Goal: Task Accomplishment & Management: Complete application form

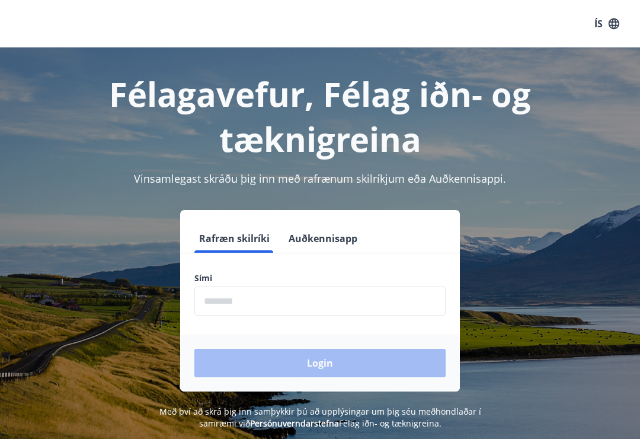
click at [300, 299] on input "phone" at bounding box center [320, 300] width 251 height 29
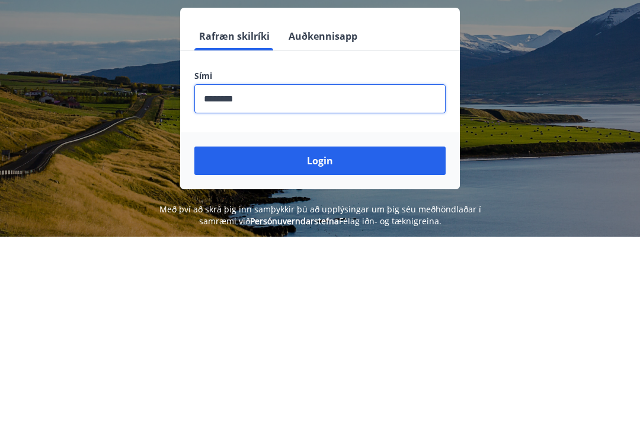
type input "********"
click at [339, 349] on button "Login" at bounding box center [320, 363] width 251 height 28
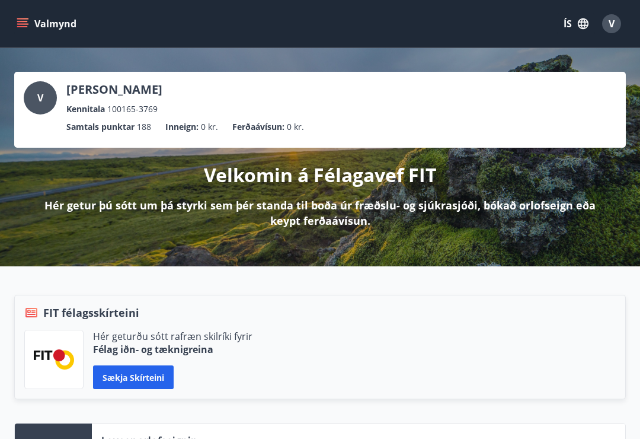
click at [49, 21] on button "Valmynd" at bounding box center [47, 23] width 67 height 21
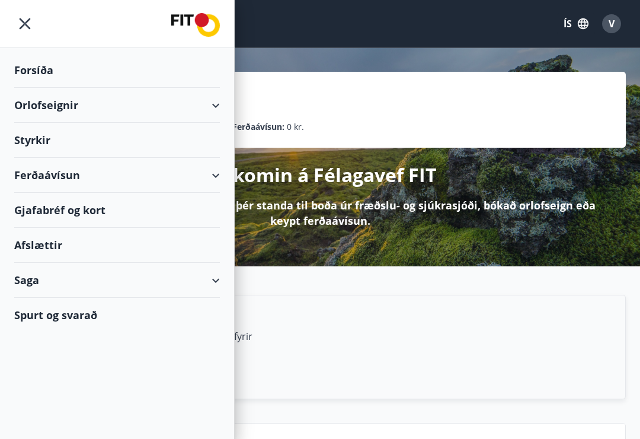
click at [52, 137] on div "Styrkir" at bounding box center [117, 140] width 206 height 35
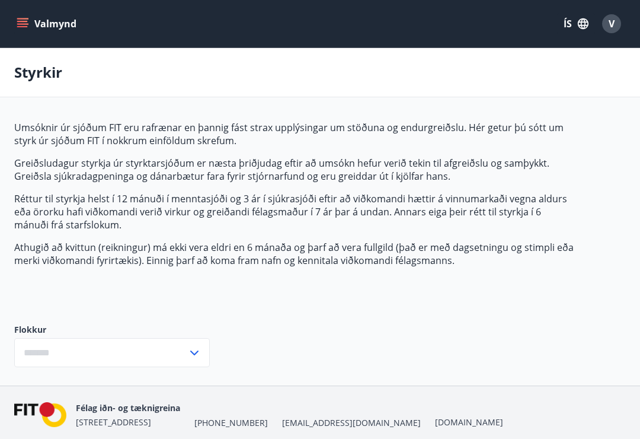
type input "***"
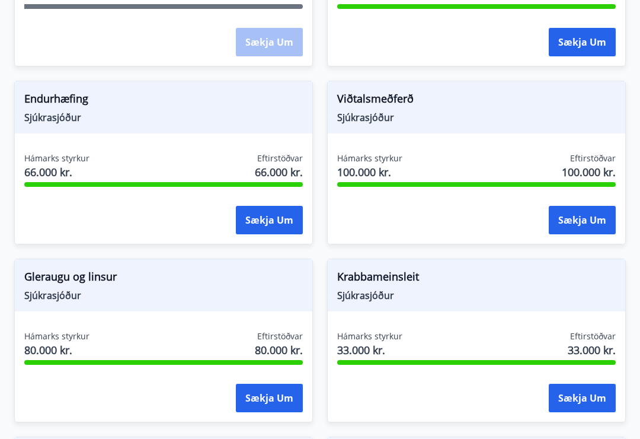
scroll to position [482, 0]
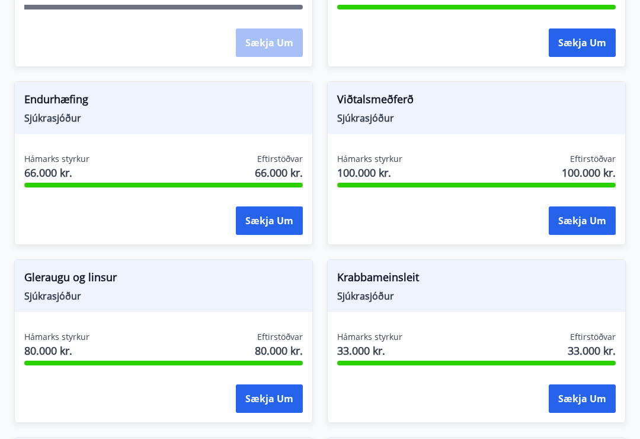
click at [399, 110] on span "Viðtalsmeðferð" at bounding box center [476, 101] width 279 height 20
click at [397, 103] on span "Viðtalsmeðferð" at bounding box center [476, 101] width 279 height 20
click at [589, 215] on button "Sækja um" at bounding box center [582, 220] width 67 height 28
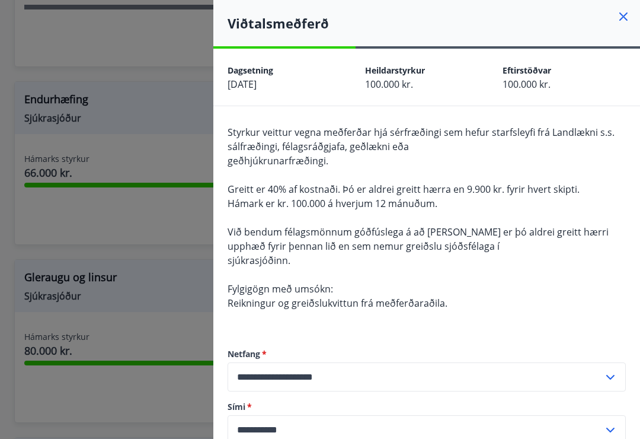
click at [629, 12] on icon at bounding box center [624, 16] width 14 height 14
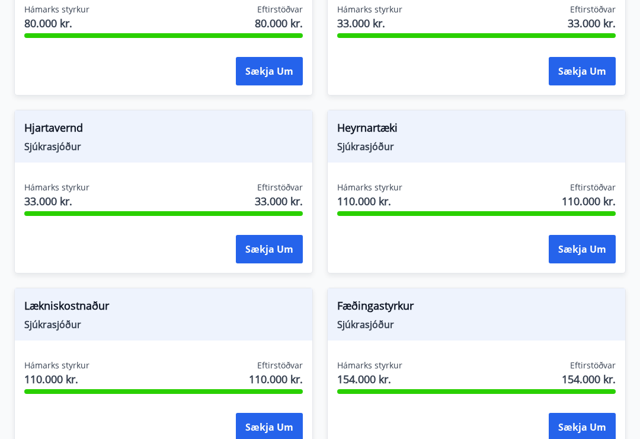
scroll to position [810, 0]
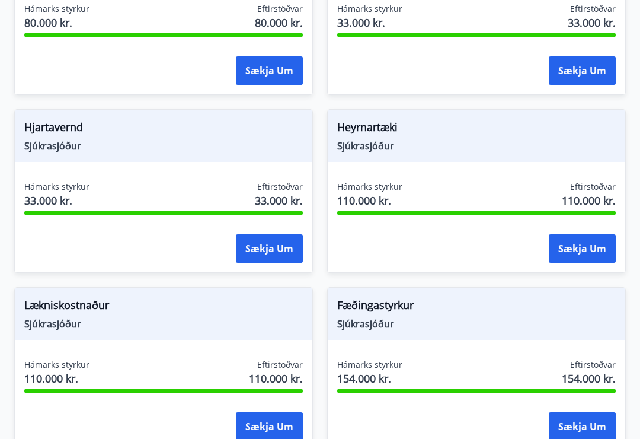
click at [267, 429] on button "Sækja um" at bounding box center [269, 426] width 67 height 28
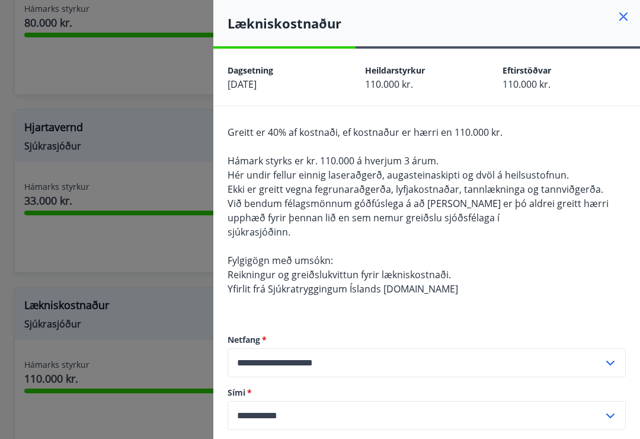
click at [630, 11] on icon at bounding box center [624, 16] width 14 height 14
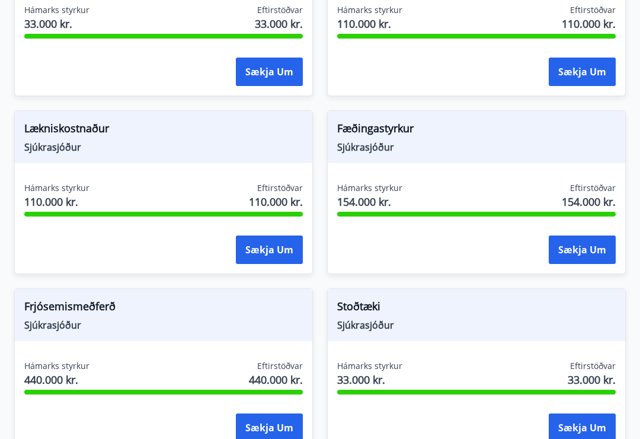
scroll to position [987, 0]
click at [282, 249] on button "Sækja um" at bounding box center [269, 249] width 67 height 28
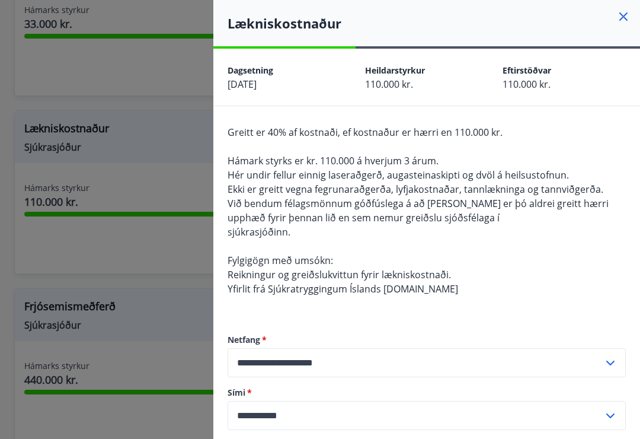
click at [624, 23] on icon at bounding box center [624, 16] width 14 height 14
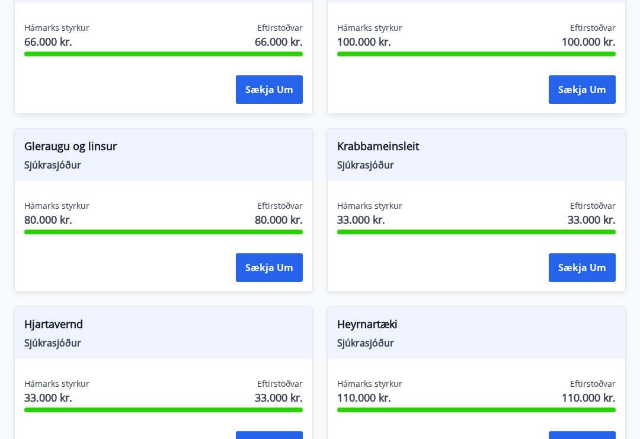
scroll to position [605, 0]
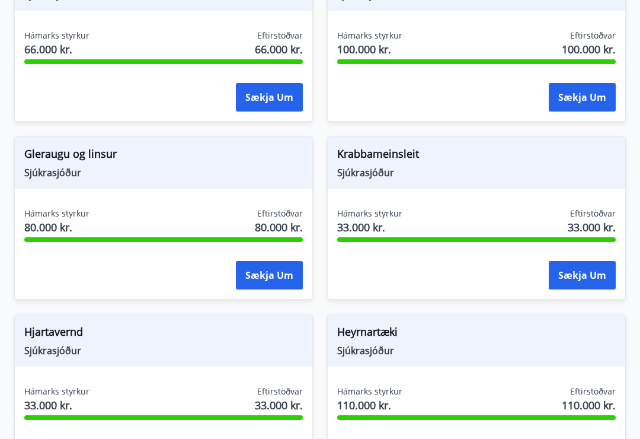
click at [573, 276] on button "Sækja um" at bounding box center [582, 276] width 67 height 28
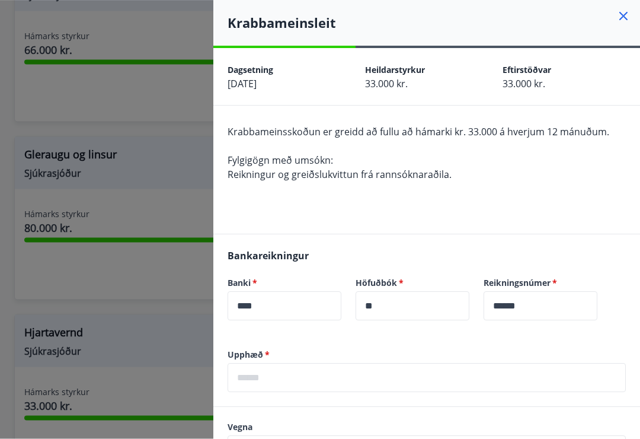
scroll to position [605, 0]
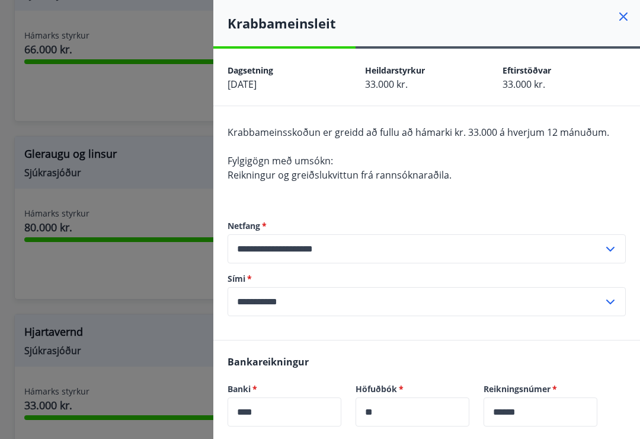
click at [620, 14] on icon at bounding box center [624, 16] width 14 height 14
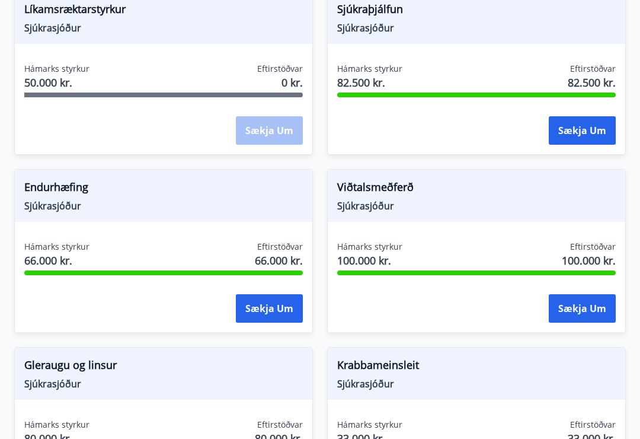
scroll to position [401, 0]
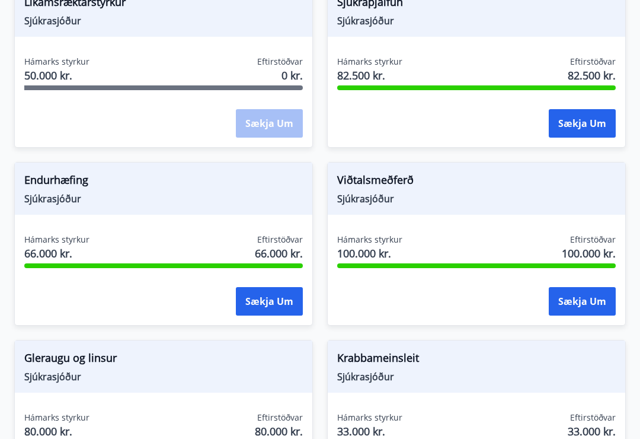
click at [584, 307] on button "Sækja um" at bounding box center [582, 301] width 67 height 28
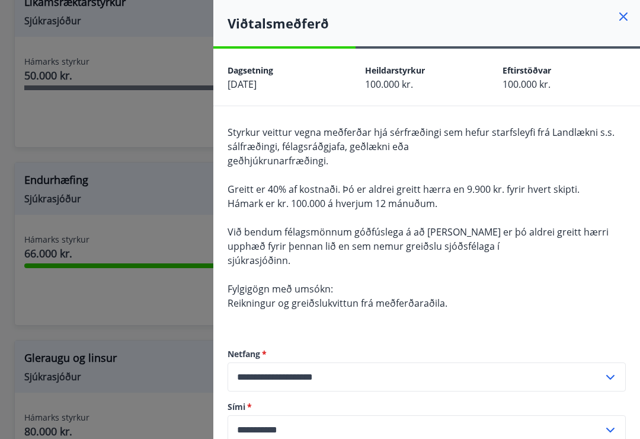
click at [623, 18] on icon at bounding box center [624, 16] width 14 height 14
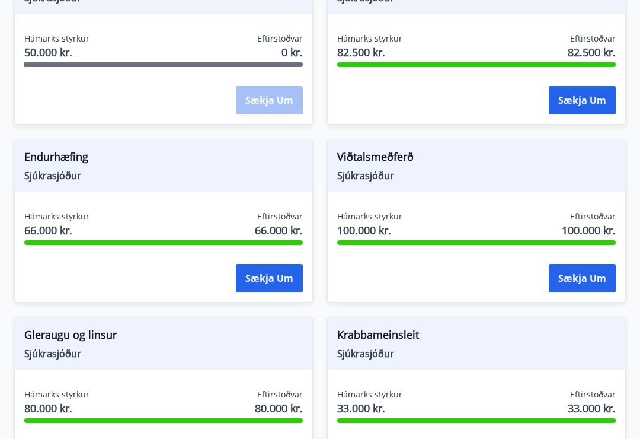
scroll to position [427, 0]
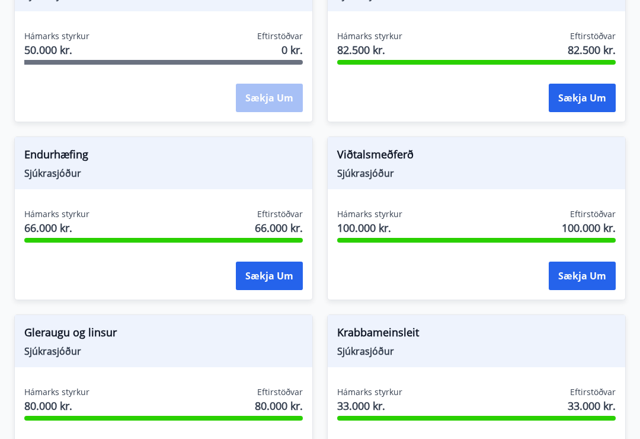
click at [270, 280] on button "Sækja um" at bounding box center [269, 276] width 67 height 28
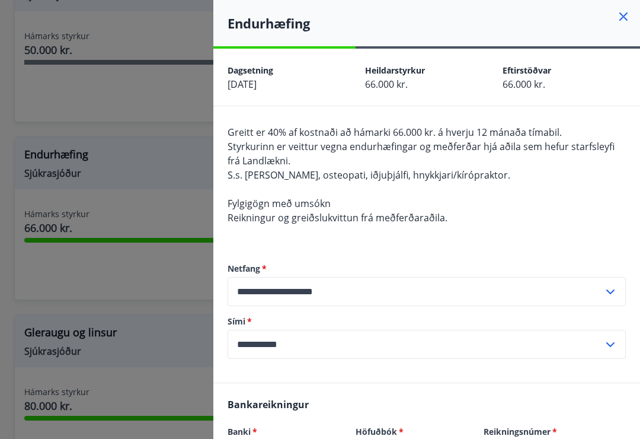
click at [623, 23] on icon at bounding box center [624, 16] width 14 height 14
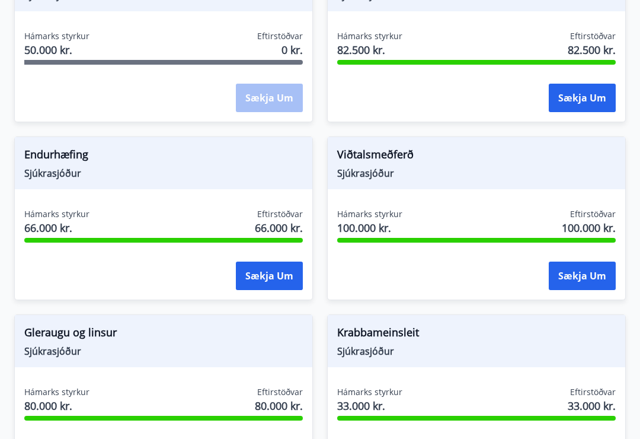
click at [587, 271] on button "Sækja um" at bounding box center [582, 276] width 67 height 28
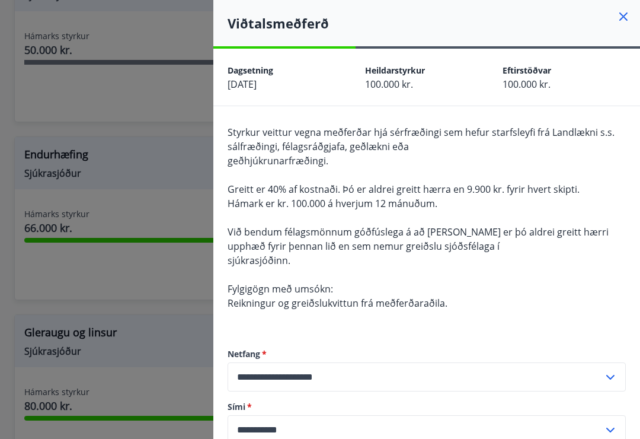
scroll to position [0, 0]
click at [630, 20] on icon at bounding box center [624, 16] width 14 height 14
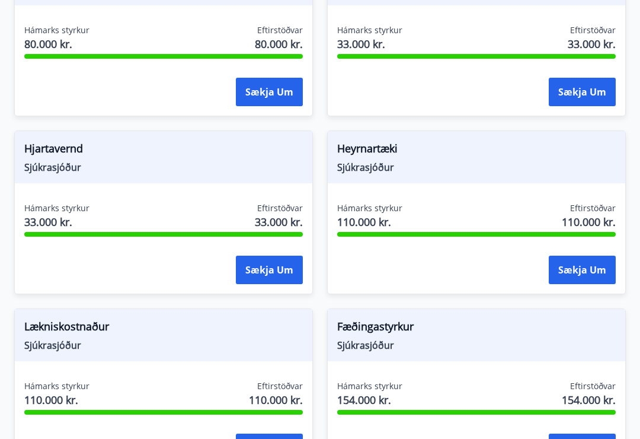
scroll to position [793, 0]
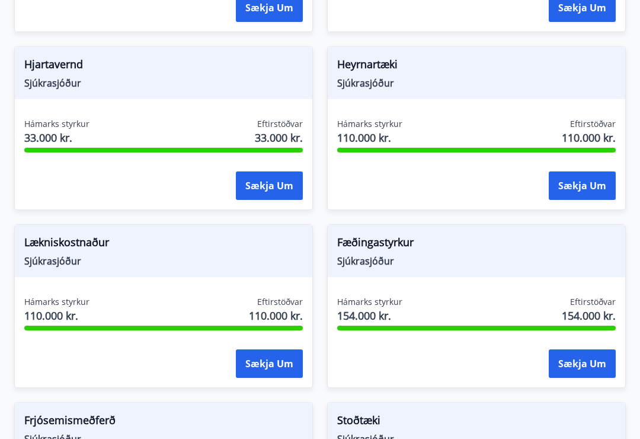
click at [274, 362] on button "Sækja um" at bounding box center [269, 364] width 67 height 28
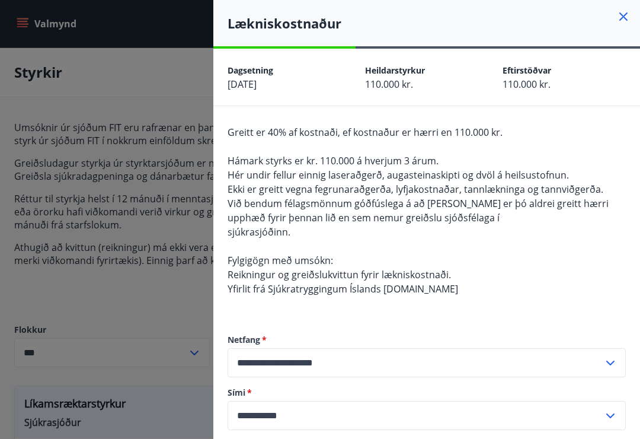
scroll to position [0, 0]
